Goal: Obtain resource: Download file/media

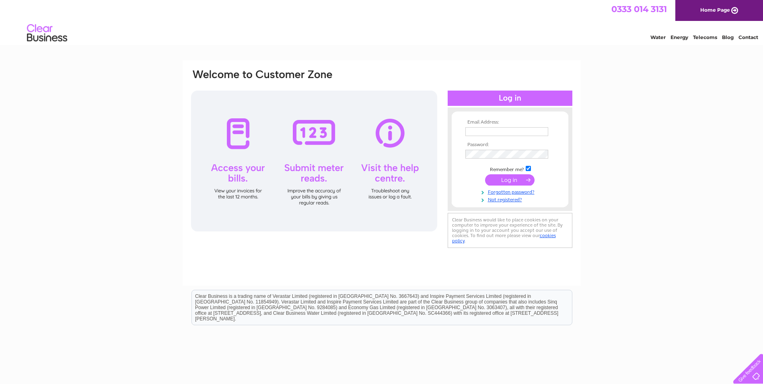
type input "[EMAIL_ADDRESS][DOMAIN_NAME]"
click at [513, 180] on input "submit" at bounding box center [509, 179] width 49 height 11
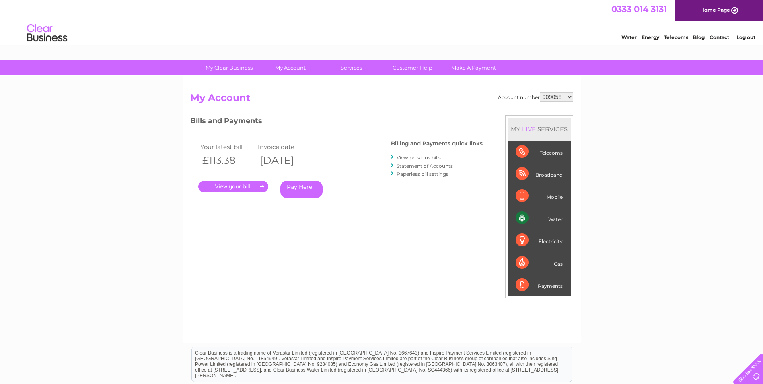
click at [235, 186] on link "." at bounding box center [233, 187] width 70 height 12
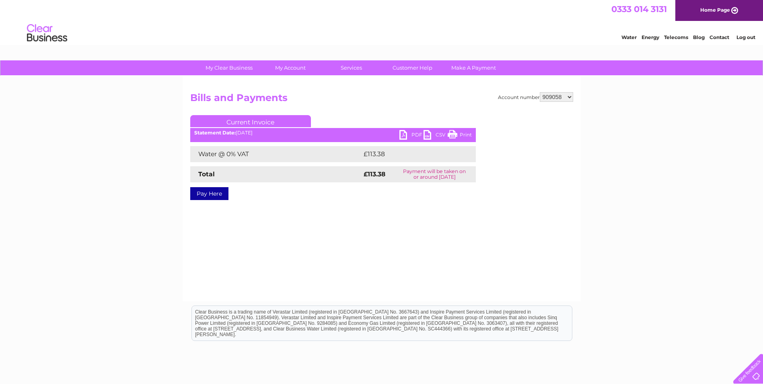
click at [415, 131] on link "PDF" at bounding box center [412, 136] width 24 height 12
click at [569, 97] on select "909058 1084269" at bounding box center [556, 97] width 33 height 10
select select "1084269"
click at [540, 92] on select "909058 1084269" at bounding box center [556, 97] width 33 height 10
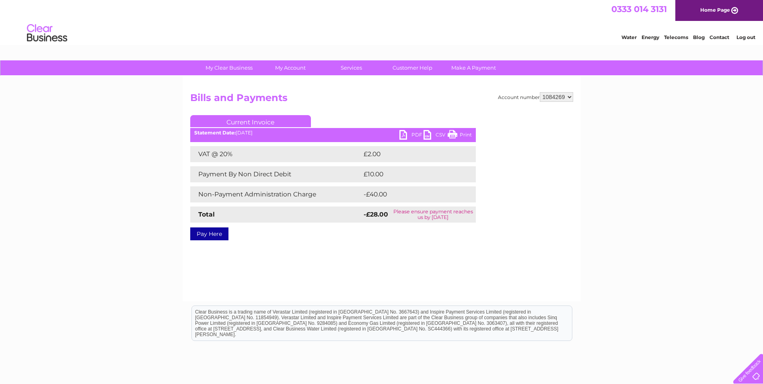
click at [416, 134] on link "PDF" at bounding box center [412, 136] width 24 height 12
